Goal: Task Accomplishment & Management: Use online tool/utility

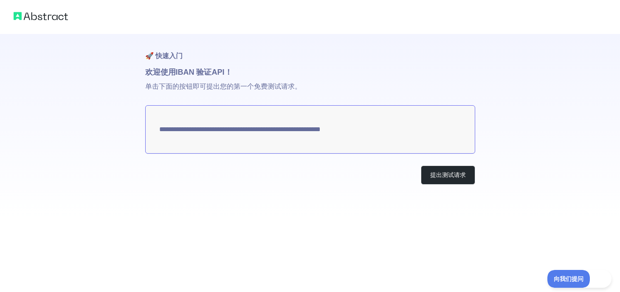
click at [71, 128] on div "**********" at bounding box center [310, 109] width 620 height 219
click at [439, 172] on font "提出测试请求" at bounding box center [448, 175] width 36 height 7
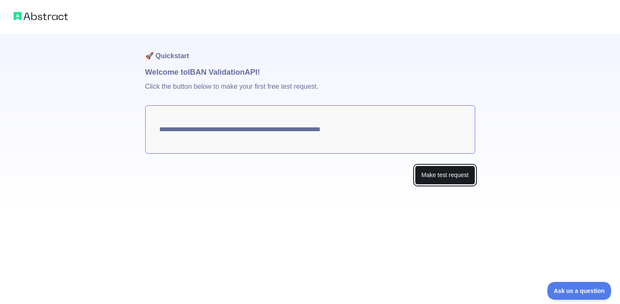
click at [438, 178] on button "Make test request" at bounding box center [445, 175] width 60 height 19
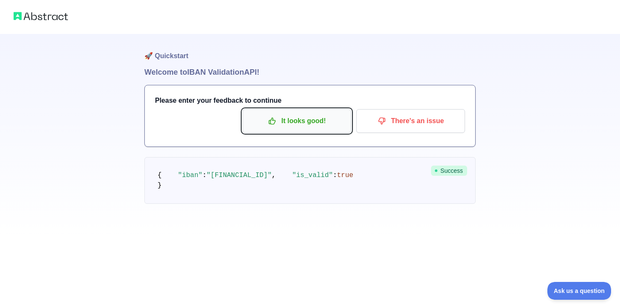
click at [297, 118] on p "It looks good!" at bounding box center [297, 121] width 96 height 14
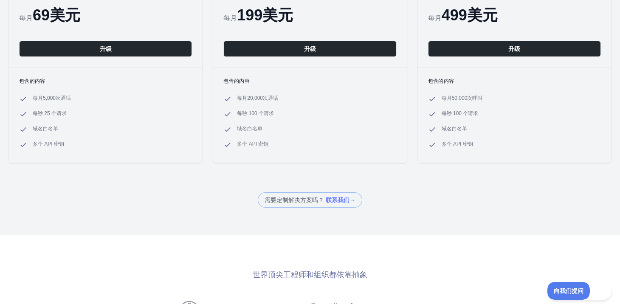
scroll to position [170, 0]
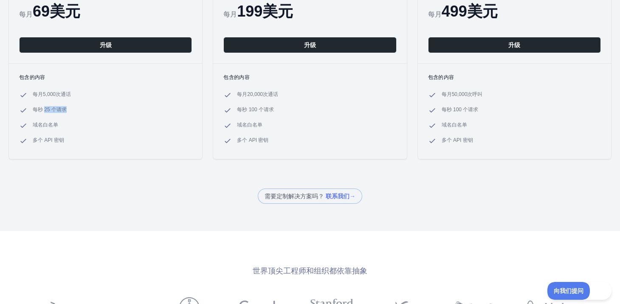
drag, startPoint x: 45, startPoint y: 112, endPoint x: 76, endPoint y: 111, distance: 31.0
click at [76, 111] on li "每秒 25 个请求" at bounding box center [105, 110] width 173 height 8
drag, startPoint x: 80, startPoint y: 133, endPoint x: 76, endPoint y: 134, distance: 4.6
click at [80, 133] on ul "每月5,000 次 通话 每秒 25 个请求 域名白名单 多个 API 密钥" at bounding box center [105, 118] width 173 height 54
drag, startPoint x: 31, startPoint y: 144, endPoint x: 186, endPoint y: 143, distance: 155.5
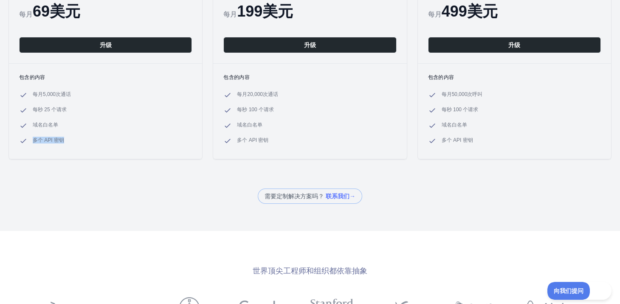
click at [186, 143] on li "多个 API 密钥" at bounding box center [105, 141] width 173 height 8
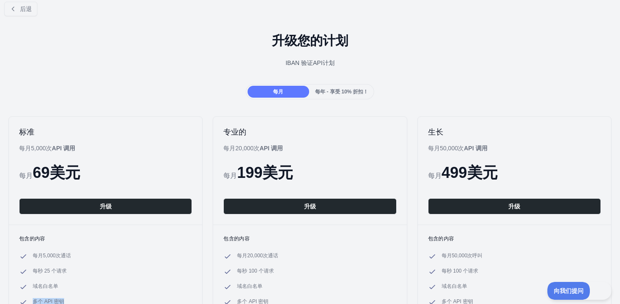
scroll to position [0, 0]
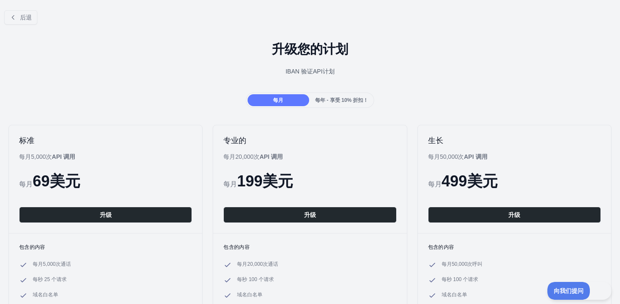
click at [324, 97] on font "每年 - 享受 10% 折扣！" at bounding box center [341, 100] width 53 height 6
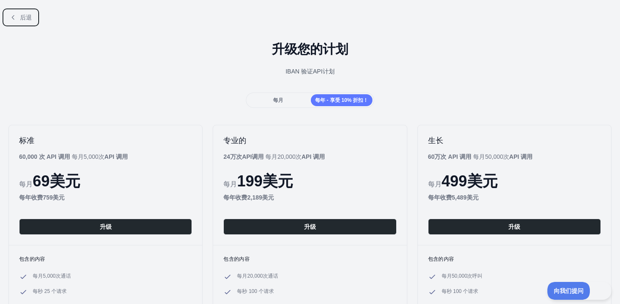
click at [25, 20] on font "后退" at bounding box center [26, 17] width 12 height 7
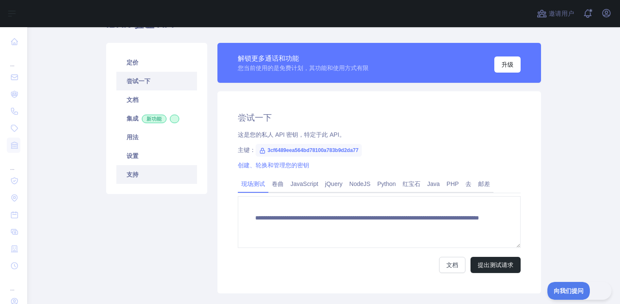
scroll to position [42, 0]
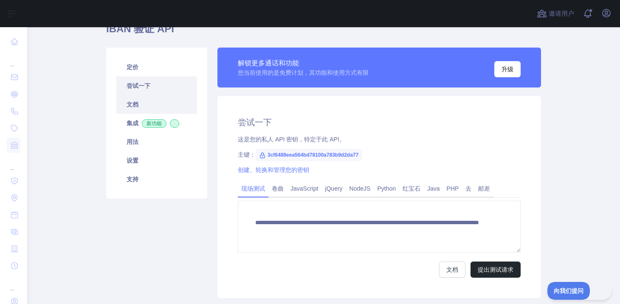
click at [121, 107] on link "文档" at bounding box center [156, 104] width 81 height 19
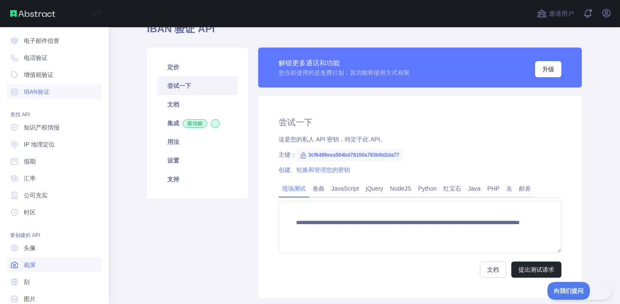
scroll to position [0, 0]
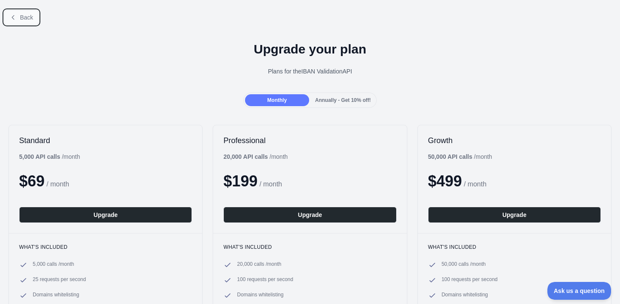
click at [22, 15] on span "Back" at bounding box center [26, 17] width 13 height 7
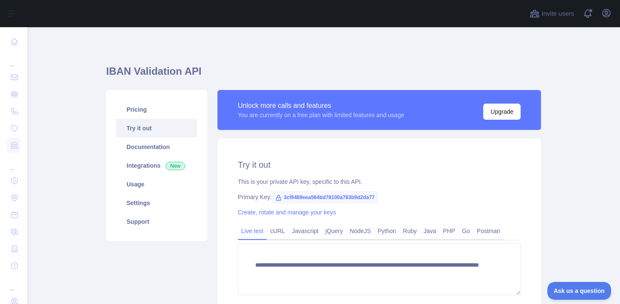
click at [336, 197] on span "3cf6489eea564bd78100a783b9d2da77" at bounding box center [325, 197] width 106 height 13
drag, startPoint x: 279, startPoint y: 197, endPoint x: 373, endPoint y: 193, distance: 94.0
click at [373, 193] on span "3cf6489eea564bd78100a783b9d2da77" at bounding box center [325, 197] width 106 height 13
copy span "3cf6489eea564bd78100a783b9d2da77"
